Goal: Task Accomplishment & Management: Manage account settings

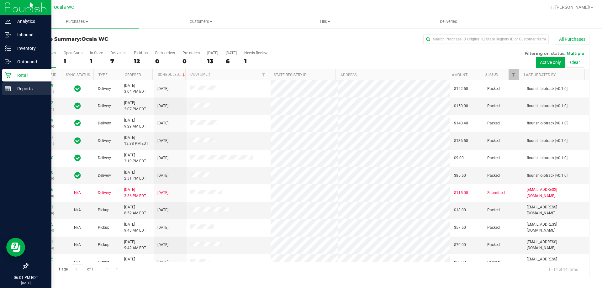
click at [20, 88] on p "Reports" at bounding box center [30, 89] width 38 height 8
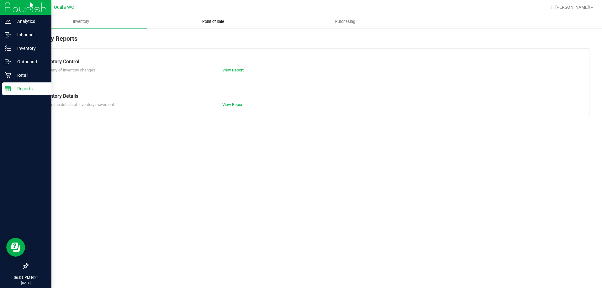
click at [213, 22] on span "Point of Sale" at bounding box center [213, 22] width 39 height 6
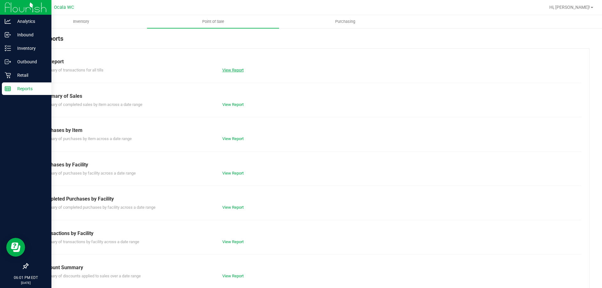
click at [236, 71] on link "View Report" at bounding box center [232, 70] width 21 height 5
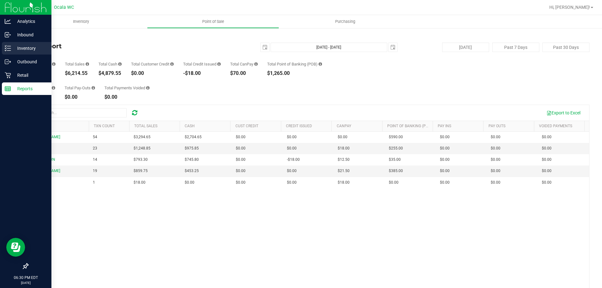
click at [10, 50] on icon at bounding box center [8, 48] width 6 height 6
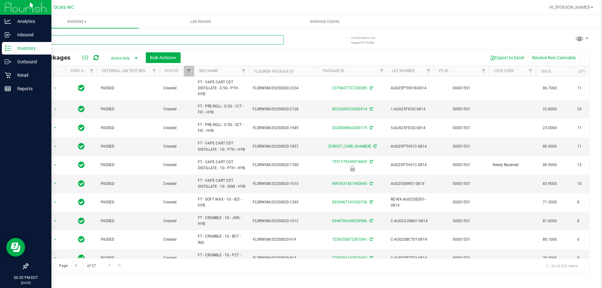
click at [96, 39] on input "text" at bounding box center [156, 39] width 256 height 9
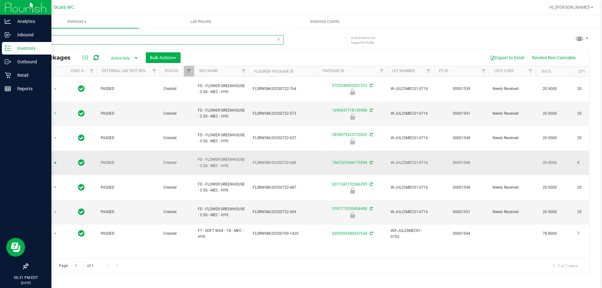
type input "mec"
click at [51, 159] on span "Action" at bounding box center [42, 163] width 17 height 9
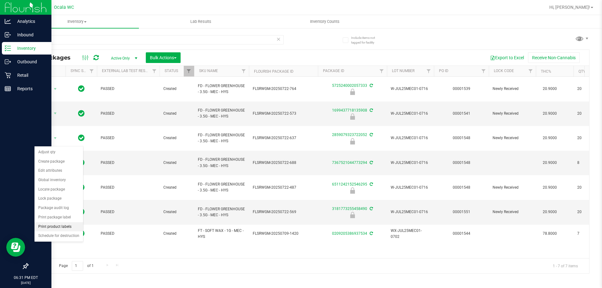
click at [63, 229] on li "Print product labels" at bounding box center [59, 226] width 49 height 9
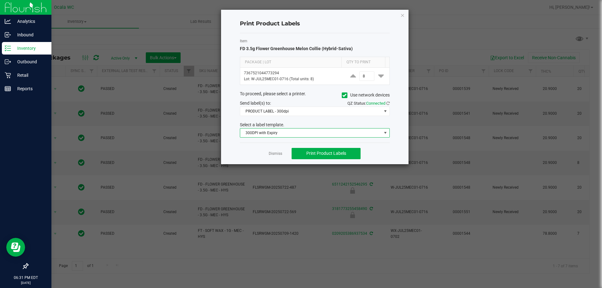
click at [319, 135] on span "300DPI with Expiry" at bounding box center [310, 133] width 141 height 9
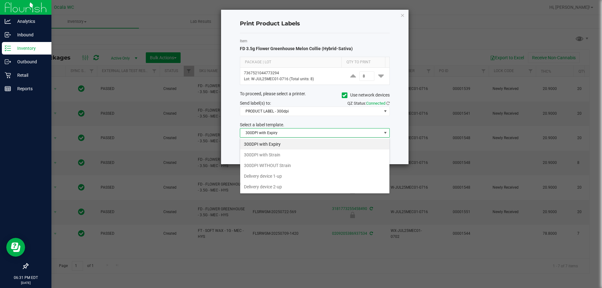
scroll to position [9, 150]
click at [271, 156] on li "300DPI with Strain" at bounding box center [314, 155] width 149 height 11
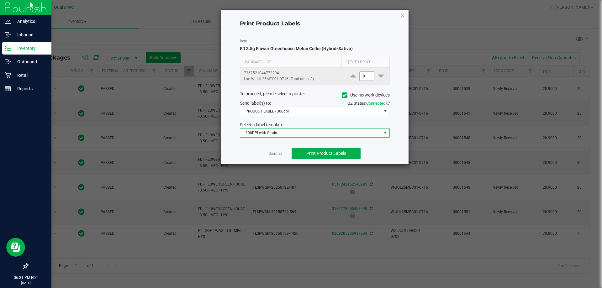
click at [365, 81] on span "8" at bounding box center [367, 76] width 15 height 9
click at [364, 77] on input "8" at bounding box center [367, 76] width 14 height 9
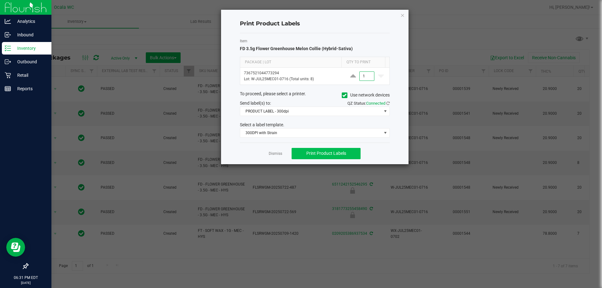
type input "1"
click at [336, 157] on button "Print Product Labels" at bounding box center [326, 153] width 69 height 11
click at [276, 153] on link "Dismiss" at bounding box center [275, 153] width 13 height 5
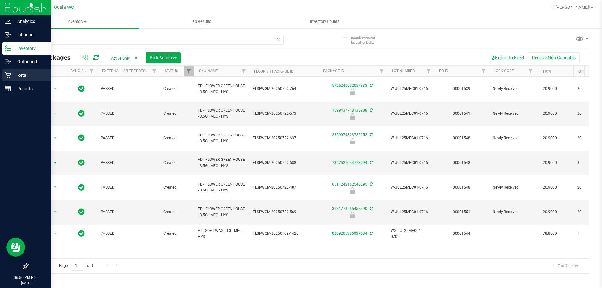
click at [12, 76] on p "Retail" at bounding box center [30, 76] width 38 height 8
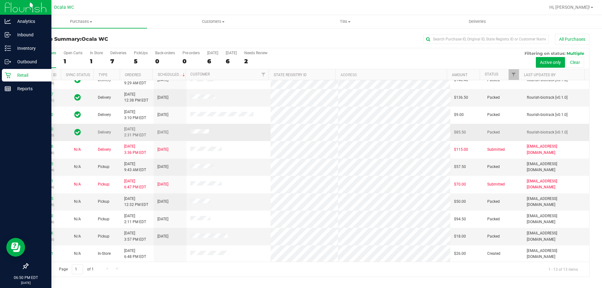
scroll to position [44, 0]
click at [345, 22] on span "Tills" at bounding box center [345, 22] width 131 height 6
click at [300, 37] on span "Manage tills" at bounding box center [300, 37] width 42 height 5
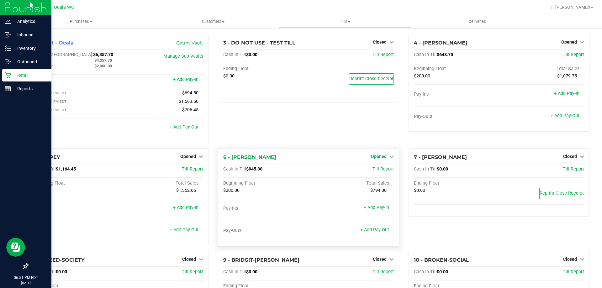
click at [376, 159] on span "Opened" at bounding box center [379, 156] width 16 height 5
click at [375, 169] on link "Close Till" at bounding box center [379, 169] width 17 height 5
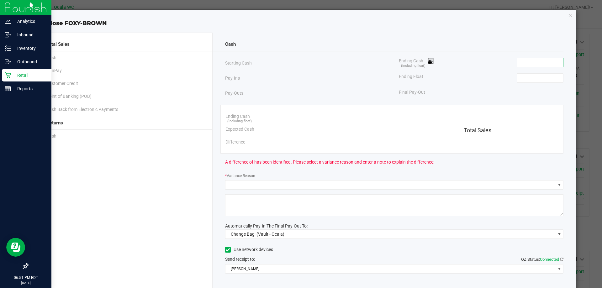
click at [537, 64] on input at bounding box center [540, 62] width 46 height 9
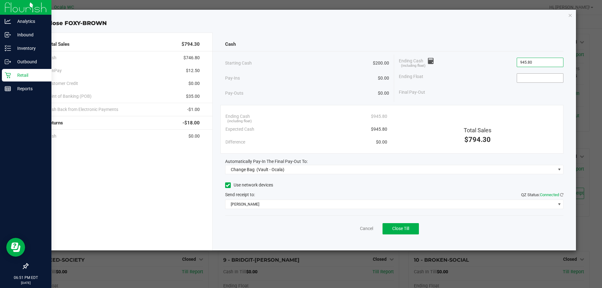
type input "$945.80"
click at [533, 77] on input at bounding box center [540, 78] width 46 height 9
type input "$200.00"
click at [496, 80] on div "Ending Float $200.00" at bounding box center [481, 78] width 165 height 16
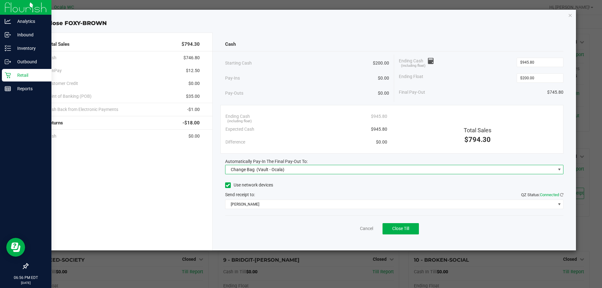
click at [348, 170] on span "Change Bag (Vault - Ocala)" at bounding box center [391, 169] width 330 height 9
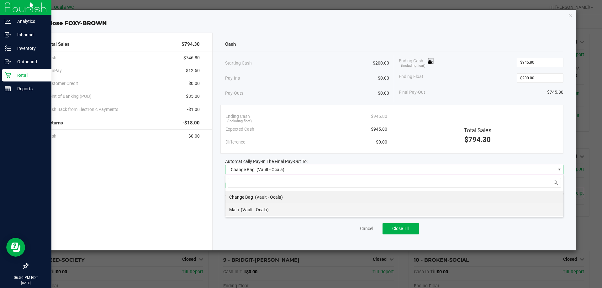
scroll to position [9, 339]
click at [254, 213] on div "Main (Vault - Ocala)" at bounding box center [249, 209] width 40 height 11
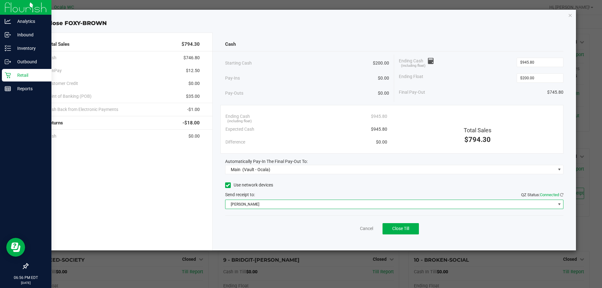
click at [256, 206] on span "[PERSON_NAME]" at bounding box center [391, 204] width 330 height 9
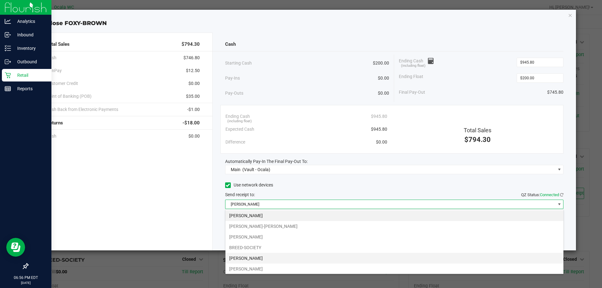
click at [250, 261] on li "[PERSON_NAME]" at bounding box center [395, 258] width 338 height 11
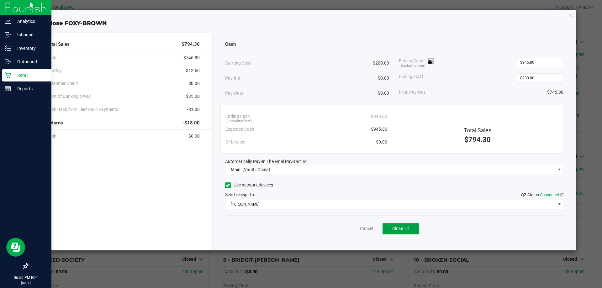
click at [387, 229] on button "Close Till" at bounding box center [401, 228] width 36 height 11
click at [357, 227] on link "Dismiss" at bounding box center [352, 229] width 15 height 7
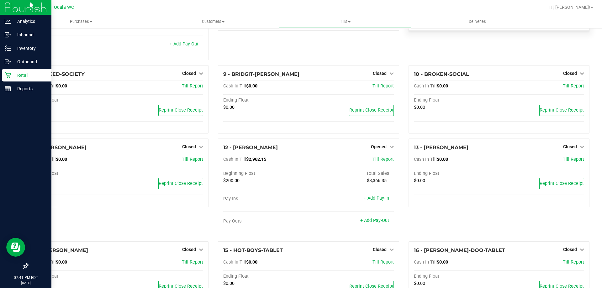
scroll to position [188, 0]
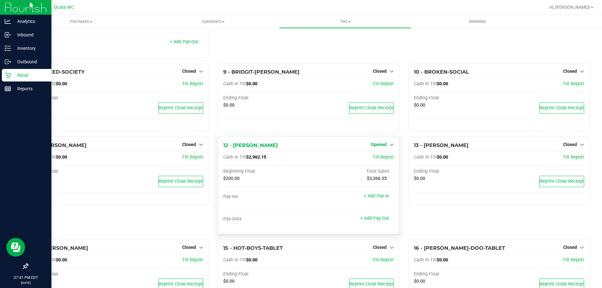
click at [384, 144] on link "Opened" at bounding box center [382, 144] width 23 height 5
click at [381, 147] on span "Opened" at bounding box center [379, 144] width 16 height 5
click at [376, 160] on link "Close Till" at bounding box center [379, 157] width 17 height 5
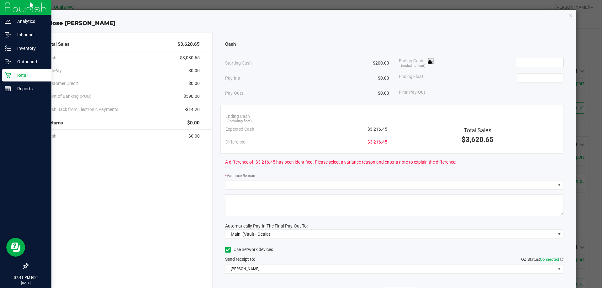
click at [542, 61] on input at bounding box center [540, 62] width 46 height 9
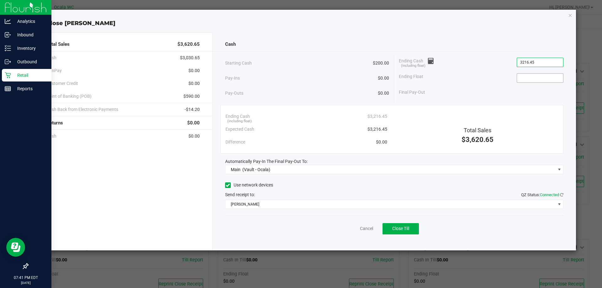
type input "$3,216.45"
click at [531, 75] on input at bounding box center [540, 78] width 46 height 9
type input "$200.00"
click at [467, 82] on div "Ending Float $200.00" at bounding box center [481, 78] width 165 height 16
click at [396, 227] on span "Close Till" at bounding box center [400, 228] width 17 height 5
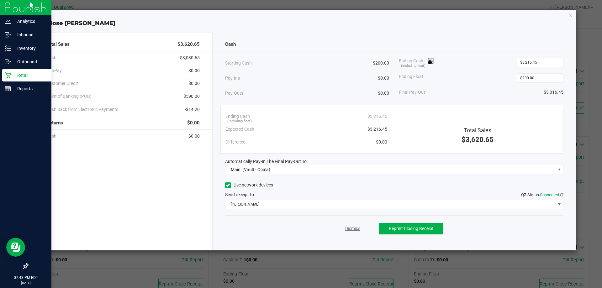
click at [351, 227] on link "Dismiss" at bounding box center [352, 229] width 15 height 7
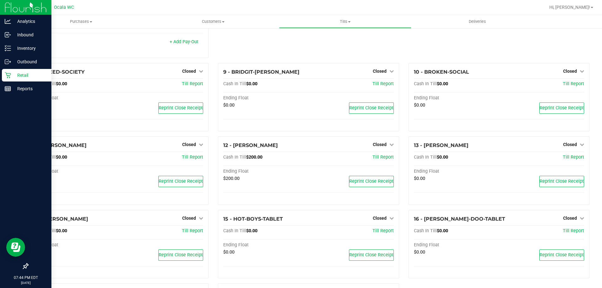
click at [7, 77] on icon at bounding box center [8, 75] width 6 height 6
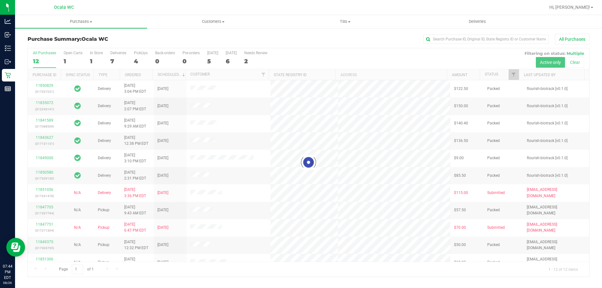
click at [92, 61] on div at bounding box center [309, 162] width 562 height 229
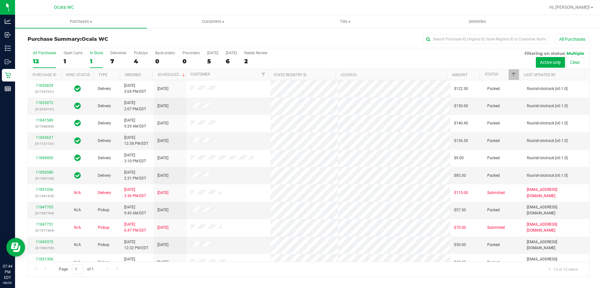
click at [93, 61] on div "1" at bounding box center [96, 61] width 13 height 7
click at [0, 0] on input "In Store 1" at bounding box center [0, 0] width 0 height 0
